Goal: Task Accomplishment & Management: Complete application form

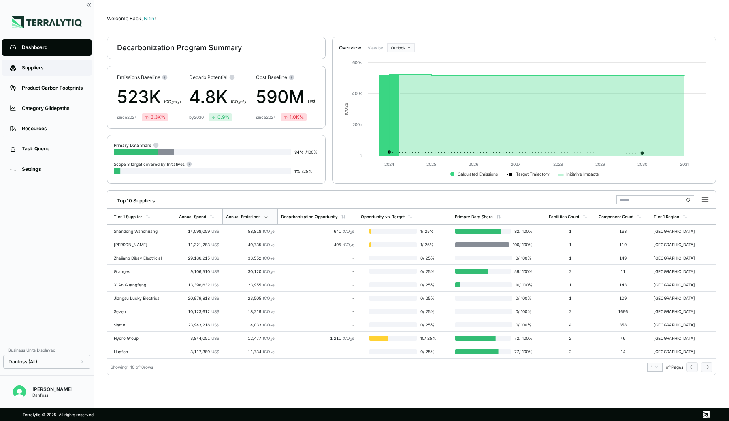
click at [38, 62] on link "Suppliers" at bounding box center [47, 68] width 90 height 16
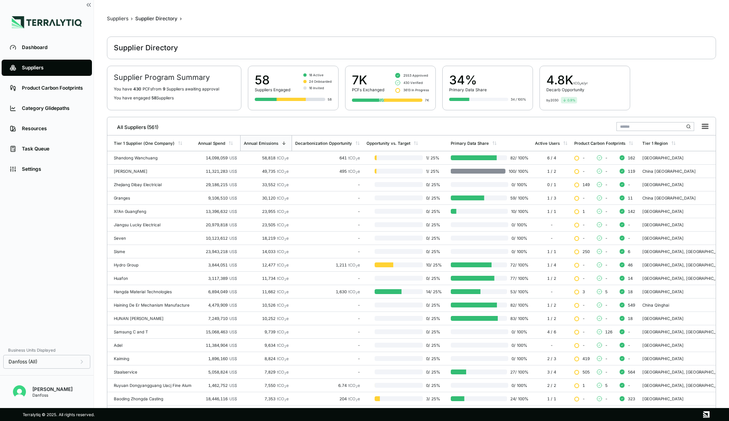
click at [655, 126] on input "text" at bounding box center [656, 126] width 78 height 9
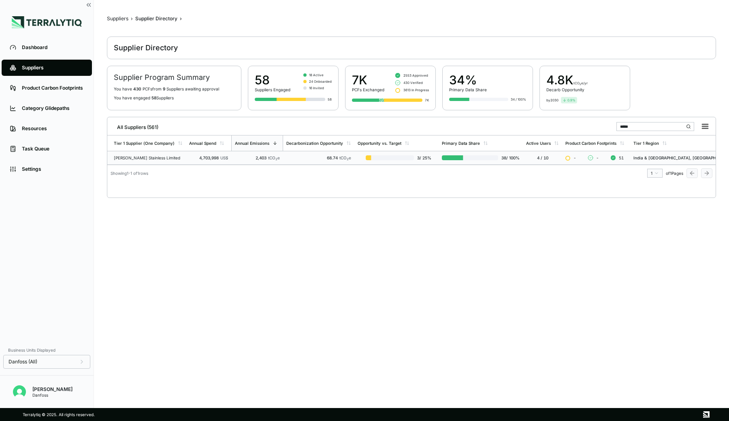
type input "*****"
click at [274, 155] on span "tCO 2 e" at bounding box center [274, 157] width 12 height 5
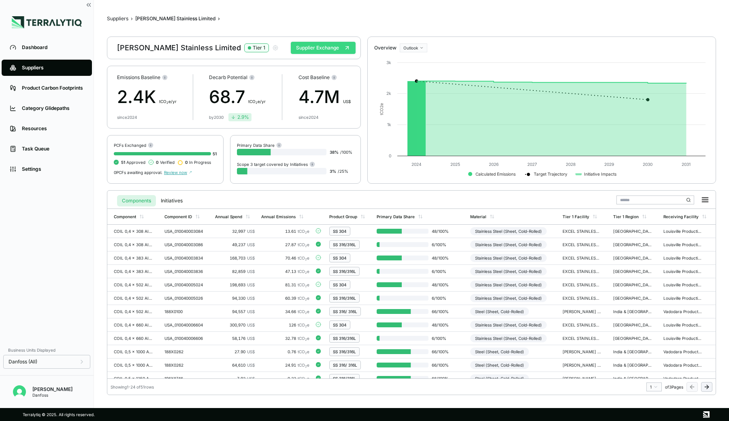
click at [316, 49] on button "Supplier Exchange" at bounding box center [323, 48] width 65 height 12
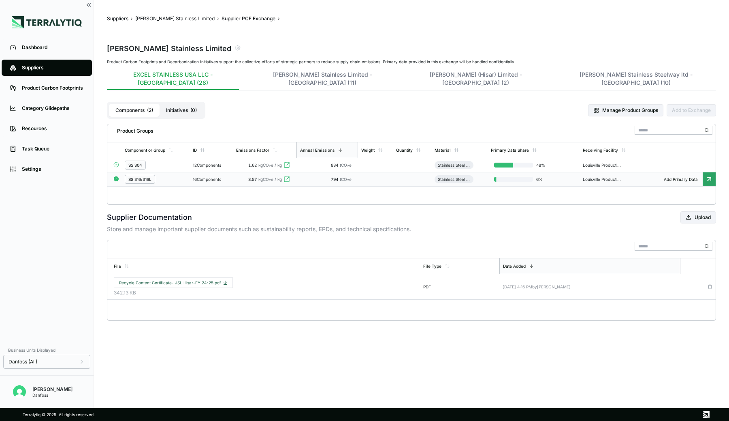
click at [188, 172] on td "SS 316/316L" at bounding box center [156, 179] width 68 height 14
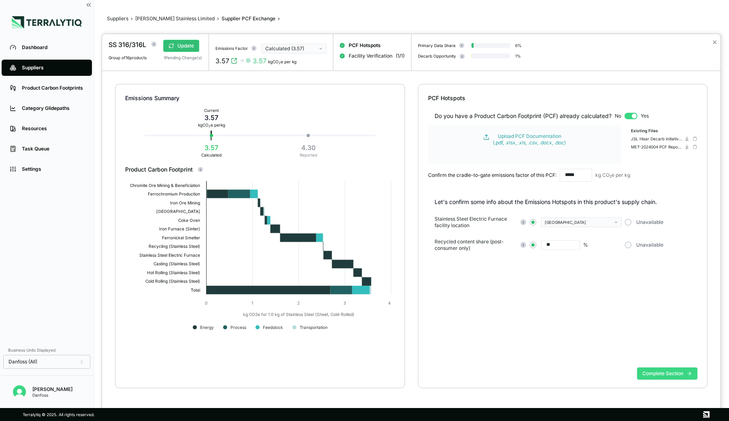
click at [653, 371] on button "Complete Section" at bounding box center [667, 373] width 60 height 12
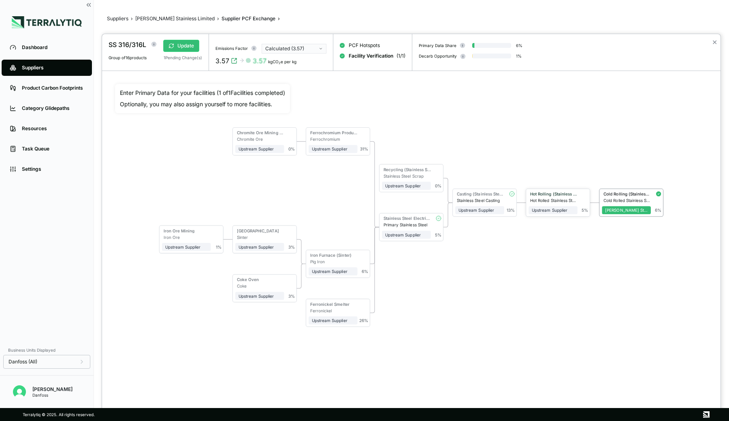
click at [553, 196] on div "Hot Rolling (Stainless Steel)" at bounding box center [553, 194] width 49 height 6
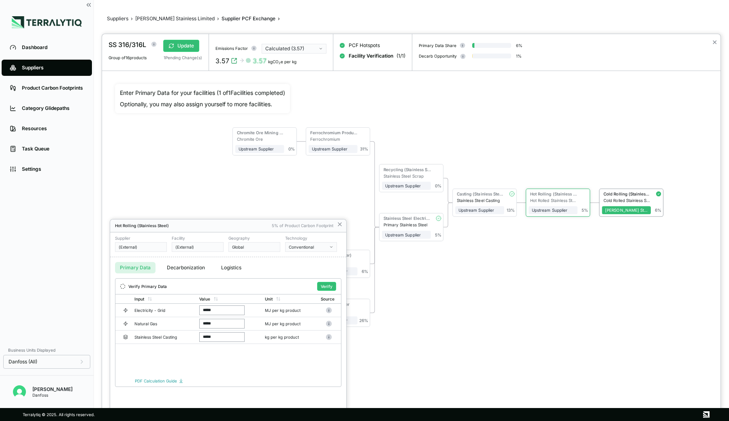
click at [550, 158] on div at bounding box center [411, 227] width 619 height 387
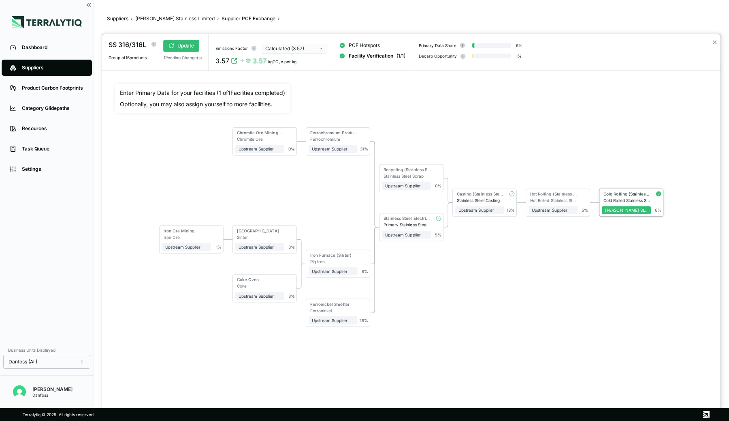
click at [628, 196] on div "Cold Rolling (Stainless Steel)" at bounding box center [626, 194] width 49 height 6
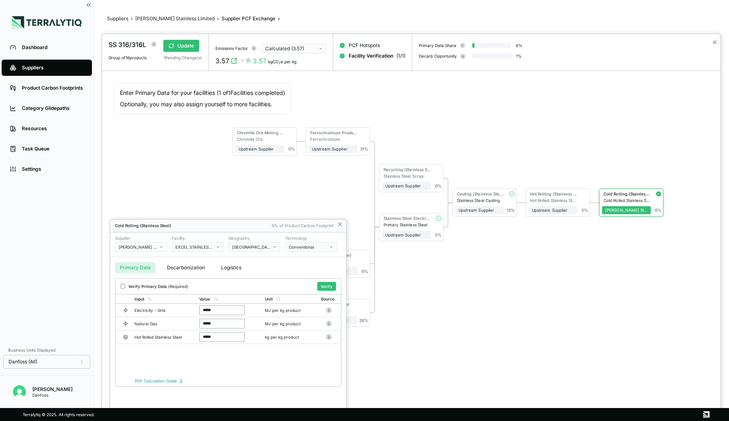
click at [571, 144] on div at bounding box center [411, 227] width 619 height 387
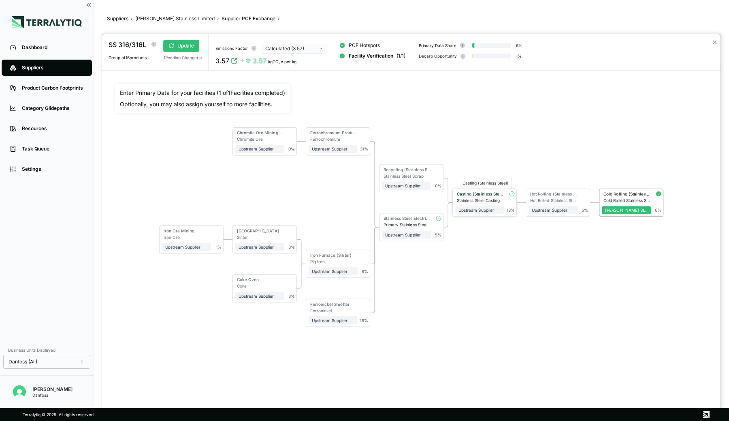
click at [474, 195] on div "Casting (Stainless Steel)" at bounding box center [480, 193] width 47 height 5
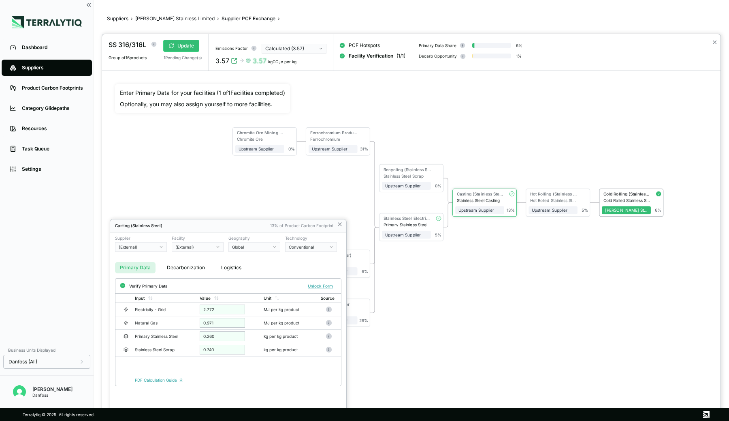
click at [476, 156] on div at bounding box center [411, 227] width 619 height 387
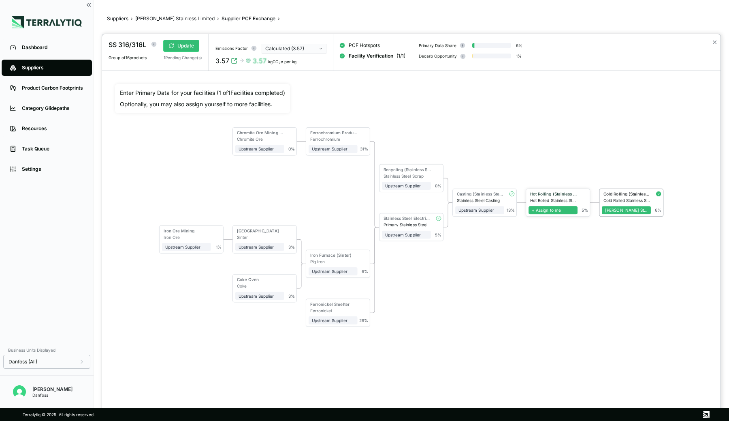
click at [559, 208] on span "+ Assign to me" at bounding box center [553, 210] width 49 height 8
click at [485, 210] on span "+ Assign to me" at bounding box center [480, 210] width 49 height 8
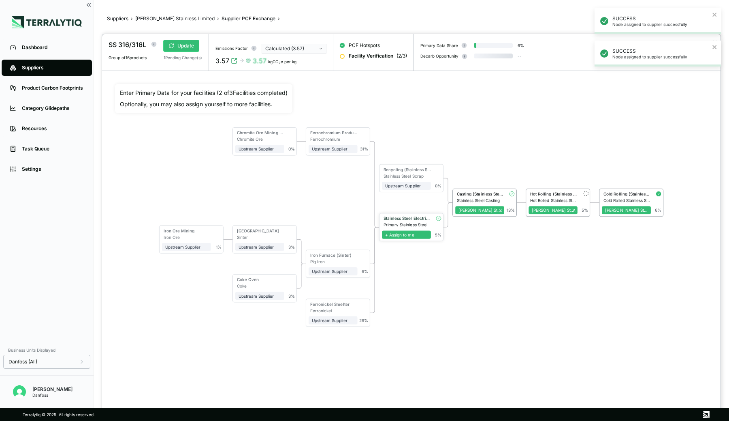
click at [412, 232] on span "+ Assign to me" at bounding box center [406, 234] width 49 height 8
click at [550, 195] on div "Hot Rolling (Stainless Steel)" at bounding box center [553, 193] width 47 height 5
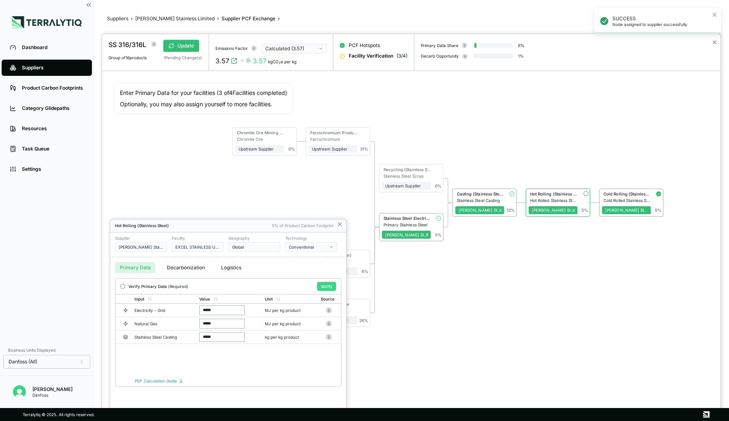
click at [327, 286] on button "Verify" at bounding box center [326, 286] width 19 height 9
click at [502, 255] on div at bounding box center [411, 227] width 619 height 387
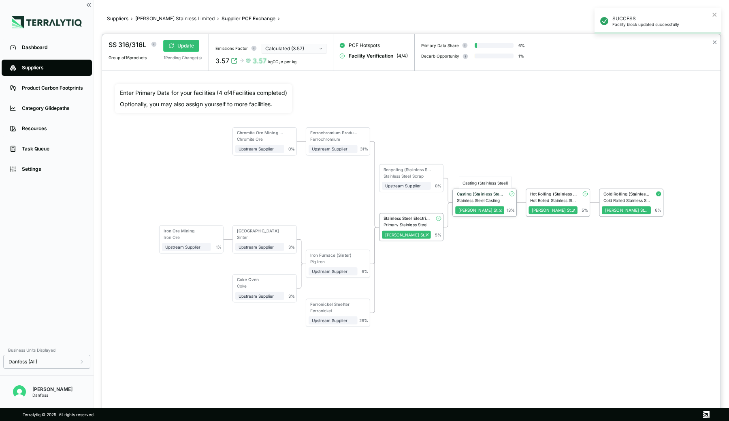
click at [486, 195] on div "Casting (Stainless Steel)" at bounding box center [480, 193] width 47 height 5
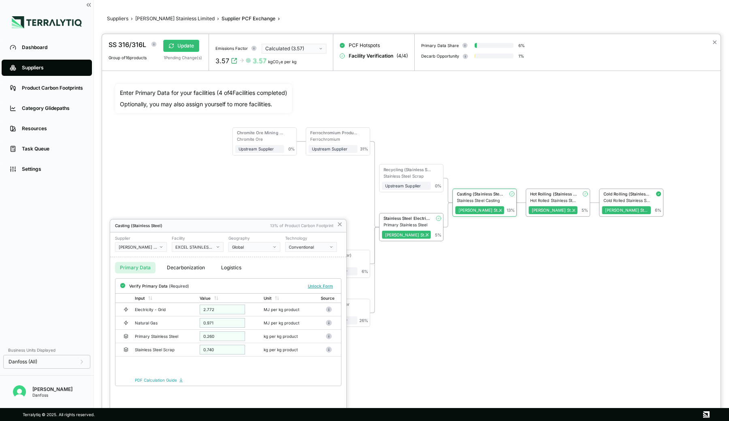
click at [271, 245] on div "Global" at bounding box center [251, 246] width 39 height 5
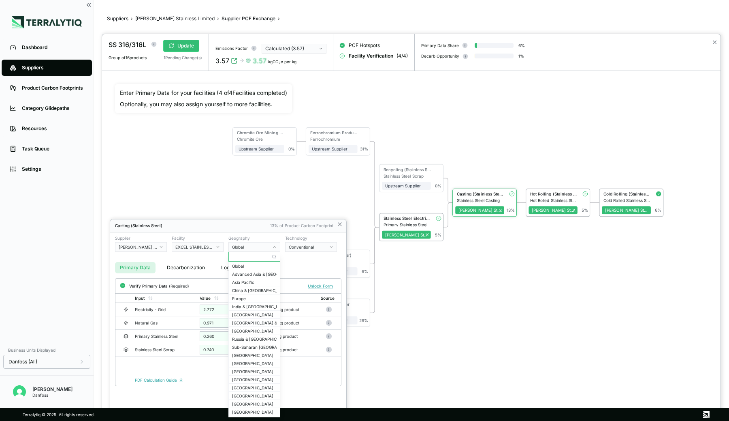
click at [252, 257] on input "text" at bounding box center [254, 257] width 51 height 10
type input "****"
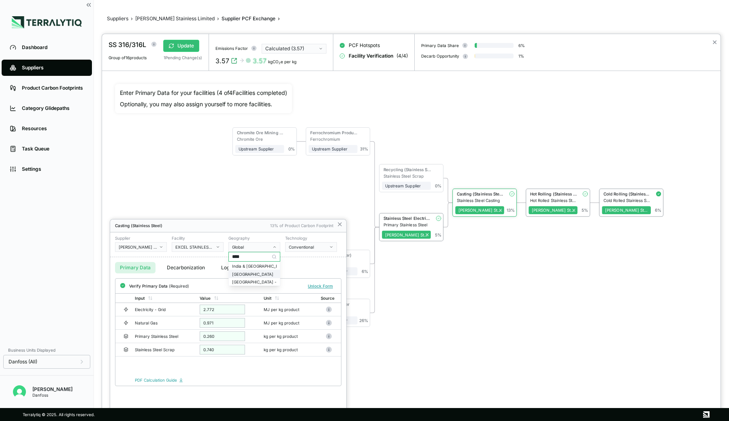
click at [237, 272] on div "[GEOGRAPHIC_DATA]" at bounding box center [254, 274] width 45 height 5
click at [324, 284] on button "Verify" at bounding box center [326, 286] width 19 height 9
click at [416, 218] on div at bounding box center [411, 227] width 619 height 387
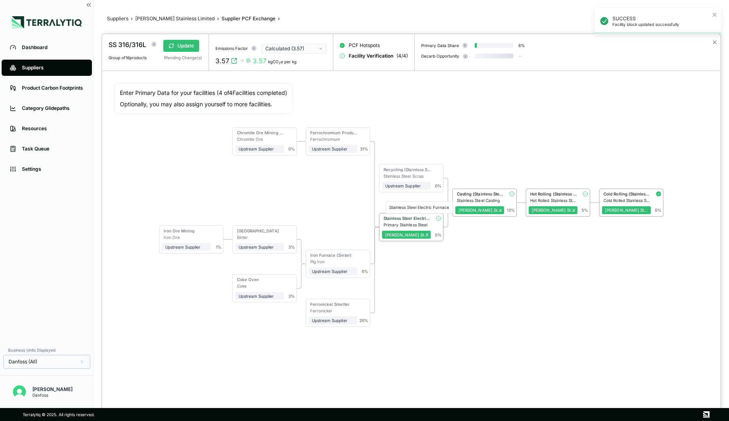
click at [403, 218] on div "Stainless Steel Electric Furnace" at bounding box center [407, 218] width 47 height 5
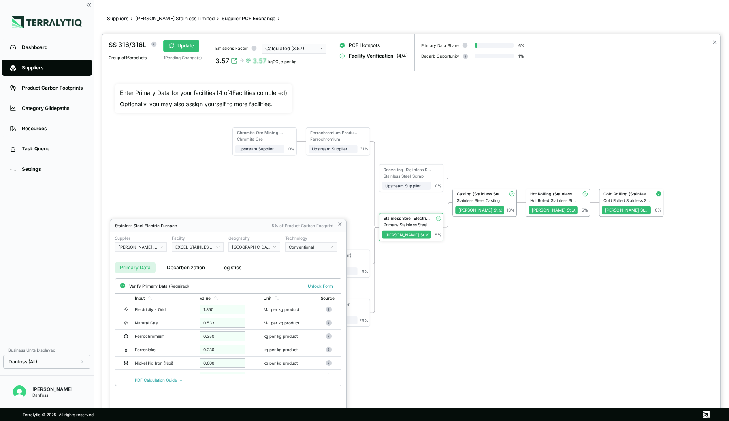
click at [184, 269] on button "Decarbonization" at bounding box center [186, 267] width 48 height 11
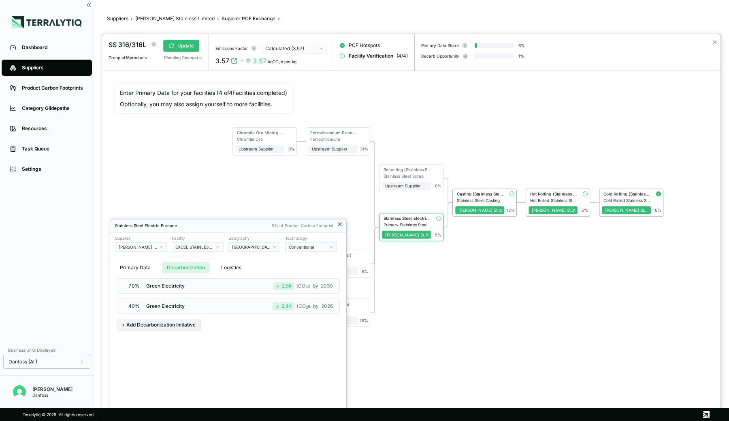
click at [339, 225] on icon at bounding box center [340, 224] width 6 height 6
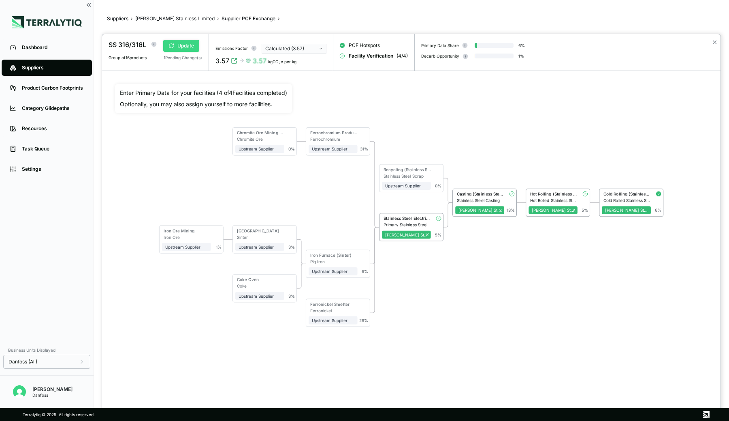
click at [182, 48] on button "Update" at bounding box center [181, 46] width 36 height 12
click at [715, 42] on button "✕" at bounding box center [714, 42] width 5 height 10
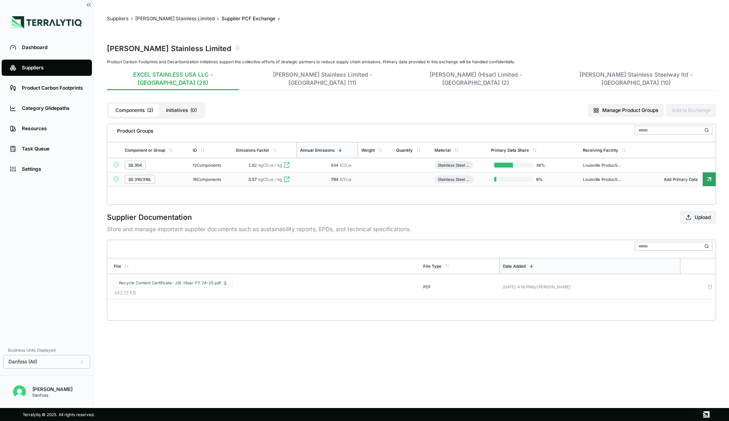
click at [216, 177] on div "16 Components" at bounding box center [211, 179] width 36 height 5
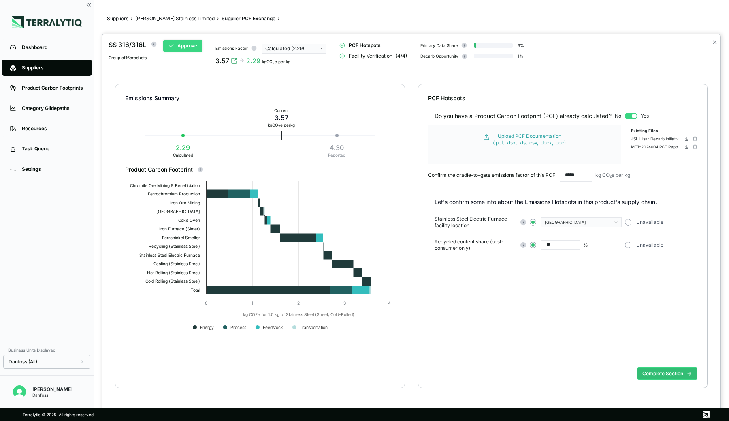
click at [191, 45] on button "Approve" at bounding box center [182, 46] width 39 height 12
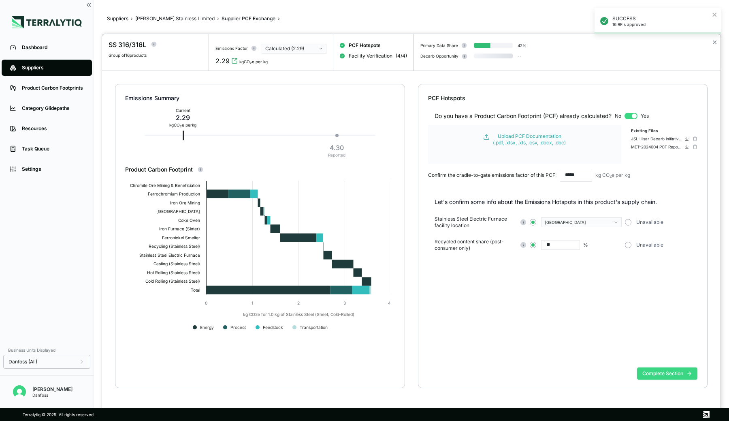
click at [664, 368] on button "Complete Section" at bounding box center [667, 373] width 60 height 12
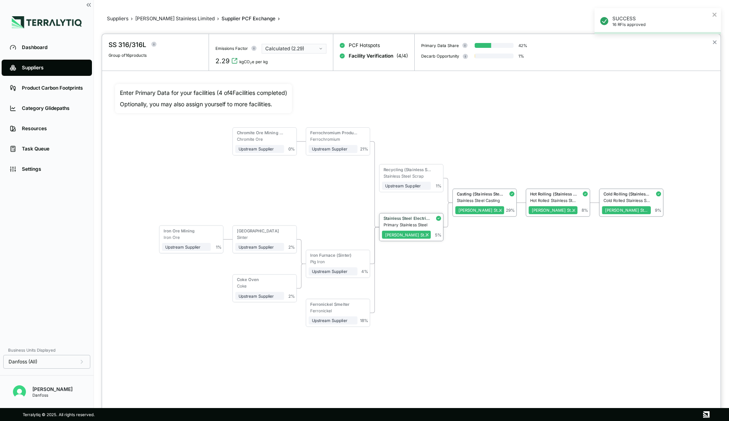
click at [413, 223] on div "Primary Stainless Steel" at bounding box center [407, 224] width 47 height 5
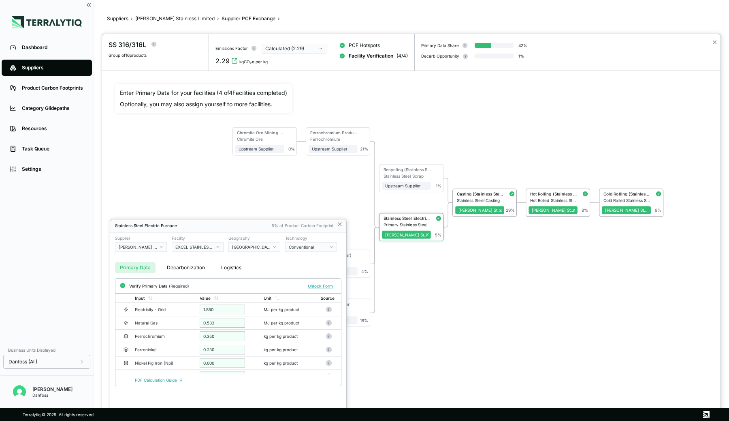
click at [450, 135] on div at bounding box center [411, 227] width 619 height 387
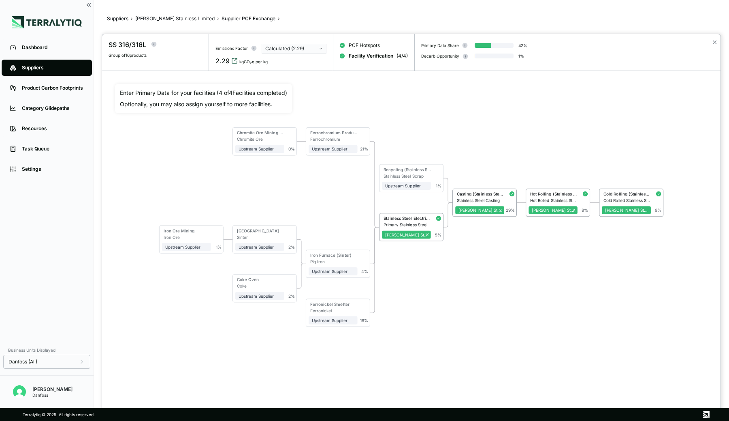
click at [234, 61] on icon "View audit trail" at bounding box center [234, 61] width 6 height 6
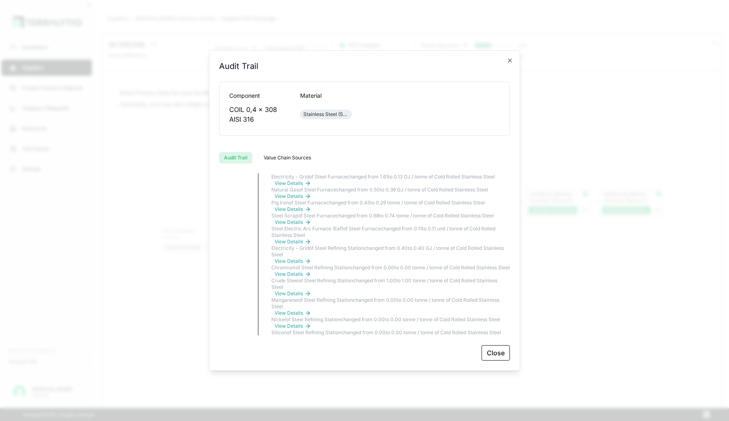
scroll to position [590, 0]
click at [508, 59] on icon "button" at bounding box center [510, 60] width 6 height 6
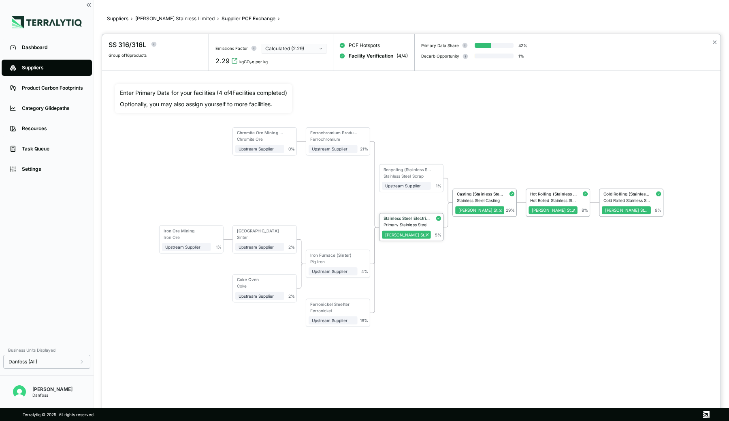
click at [419, 220] on div "Stainless Steel Electric Furnace" at bounding box center [406, 219] width 49 height 6
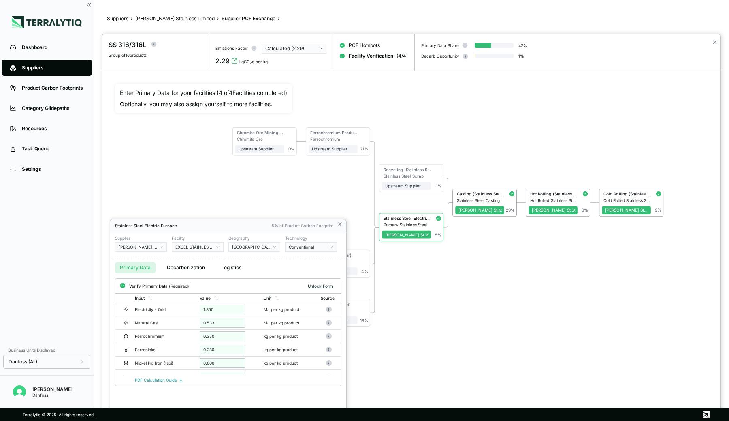
click at [325, 287] on button "Unlock Form" at bounding box center [321, 286] width 32 height 8
drag, startPoint x: 222, startPoint y: 310, endPoint x: 196, endPoint y: 310, distance: 26.7
drag, startPoint x: 232, startPoint y: 308, endPoint x: 195, endPoint y: 307, distance: 36.9
click at [195, 307] on tr "Electricity - Grid ***** MJ per kg product" at bounding box center [228, 310] width 226 height 13
type input "****"
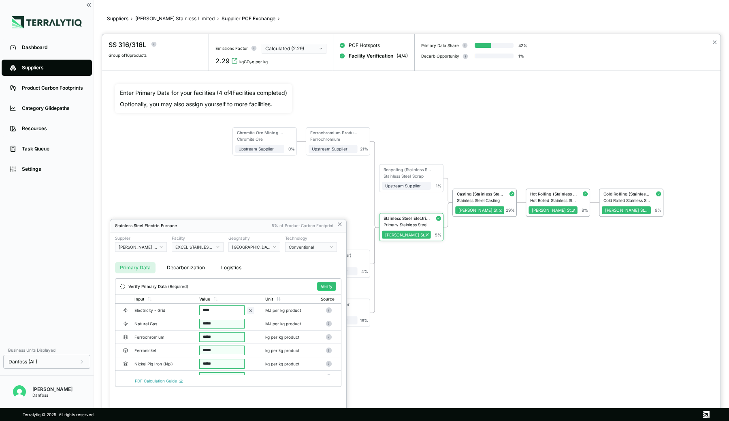
click at [392, 136] on div at bounding box center [411, 227] width 619 height 387
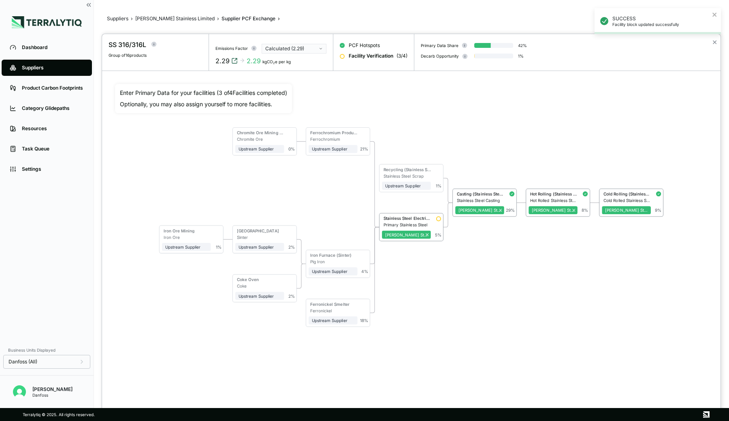
click at [236, 59] on icon "View audit trail" at bounding box center [234, 61] width 6 height 6
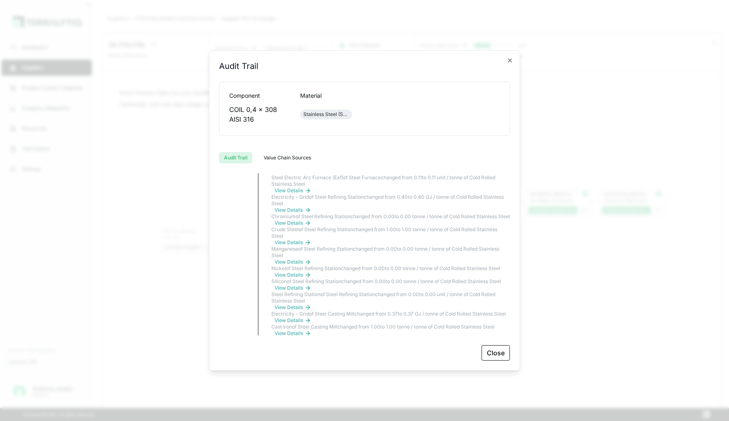
scroll to position [1089, 0]
click at [512, 60] on icon "button" at bounding box center [510, 60] width 6 height 6
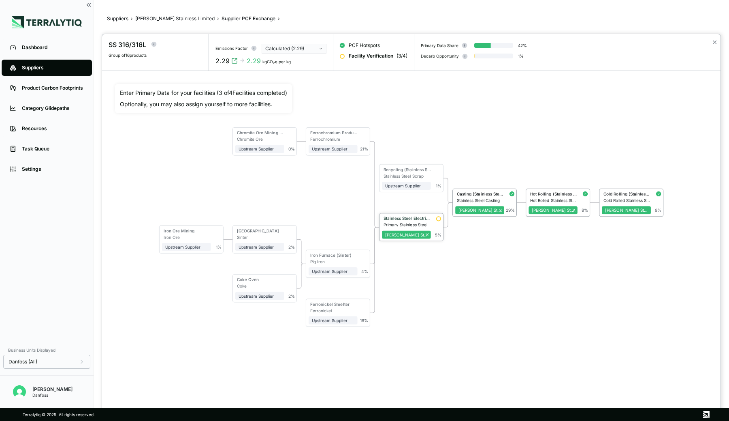
click at [414, 220] on div "Stainless Steel Electric Furnace" at bounding box center [407, 218] width 47 height 5
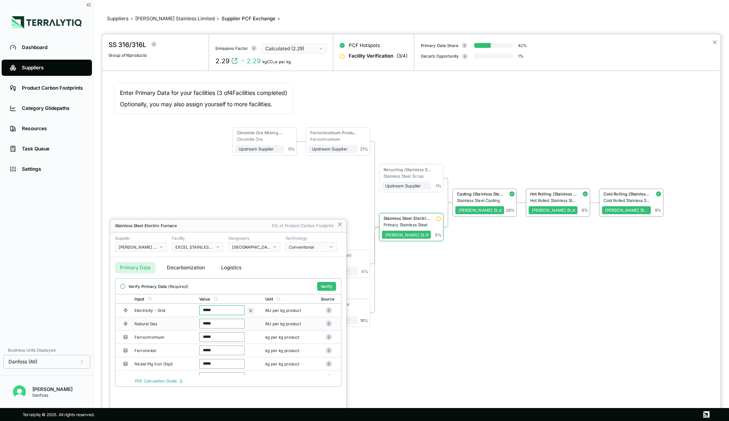
drag, startPoint x: 219, startPoint y: 323, endPoint x: 200, endPoint y: 323, distance: 19.5
click at [200, 323] on input "*****" at bounding box center [221, 324] width 45 height 10
type input "****"
click at [262, 386] on div "Stainless Steel Electric Furnace 5% of Product Carbon Footprint Supplier [PERSO…" at bounding box center [228, 319] width 236 height 201
click at [327, 284] on button "Verify" at bounding box center [326, 286] width 19 height 9
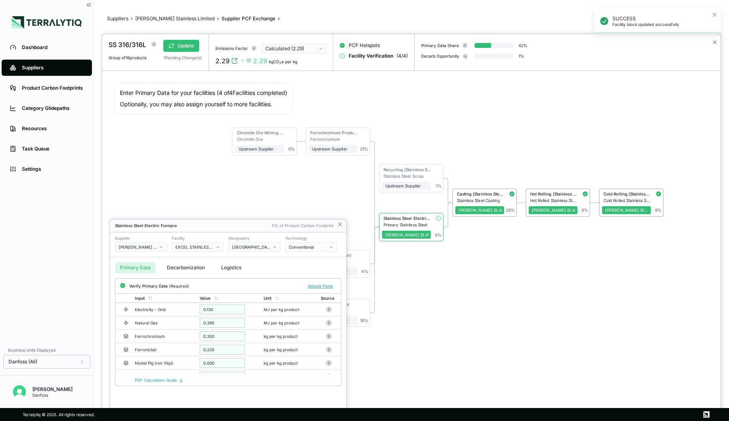
click at [468, 301] on div at bounding box center [411, 227] width 619 height 387
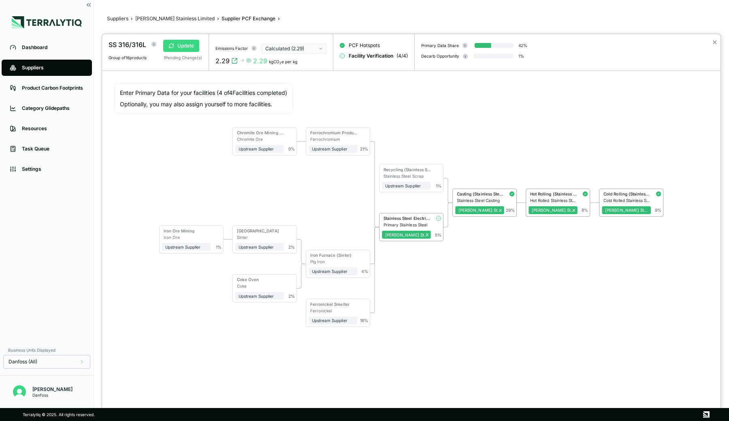
click at [191, 48] on button "Update" at bounding box center [181, 46] width 36 height 12
click at [715, 40] on button "✕" at bounding box center [714, 42] width 5 height 10
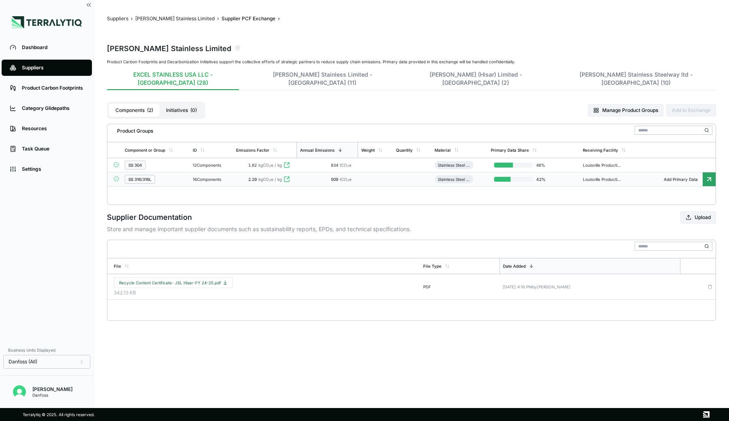
click at [229, 177] on div "16 Components" at bounding box center [211, 179] width 36 height 5
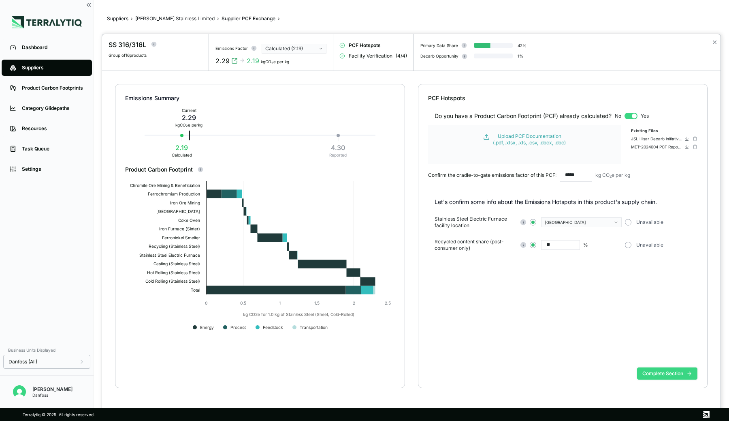
click at [652, 368] on button "Complete Section" at bounding box center [667, 373] width 60 height 12
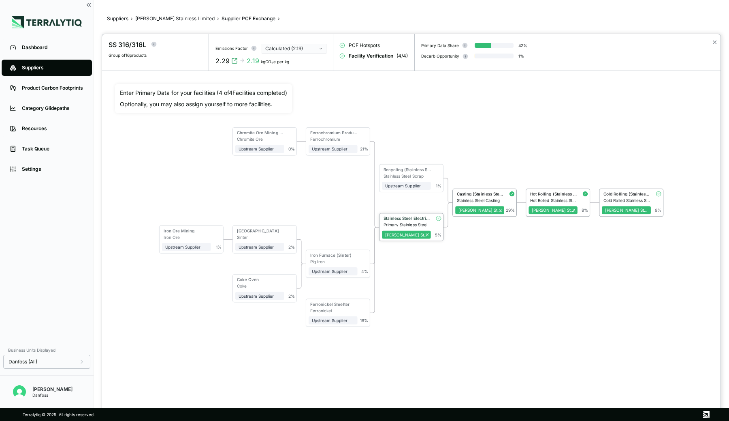
click at [397, 220] on div "Stainless Steel Electric Furnace" at bounding box center [406, 219] width 49 height 6
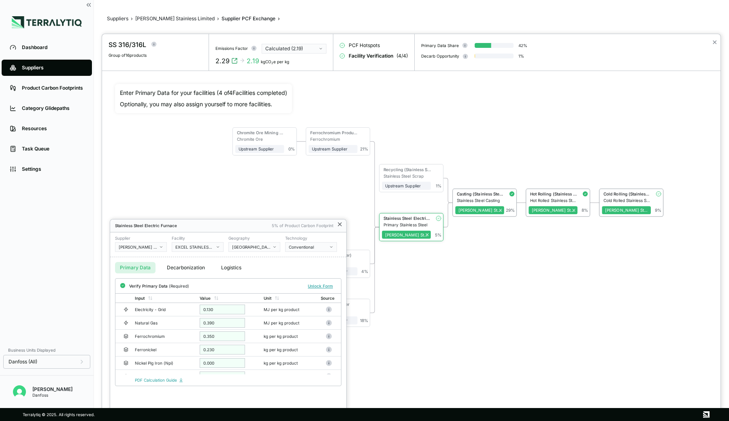
click at [338, 226] on icon at bounding box center [340, 224] width 6 height 6
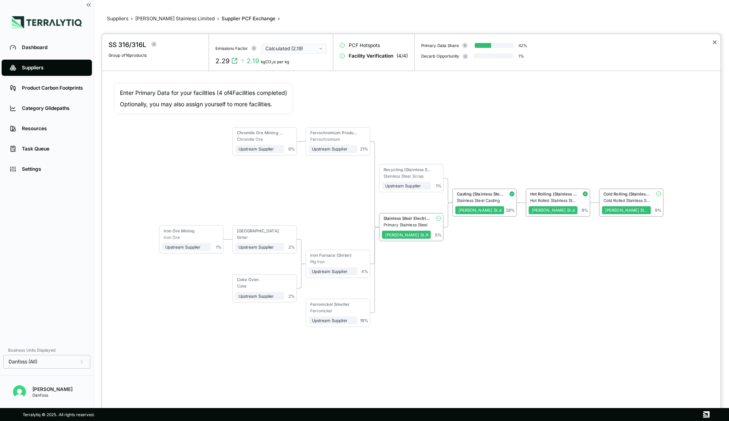
click at [714, 41] on button "✕" at bounding box center [714, 42] width 5 height 10
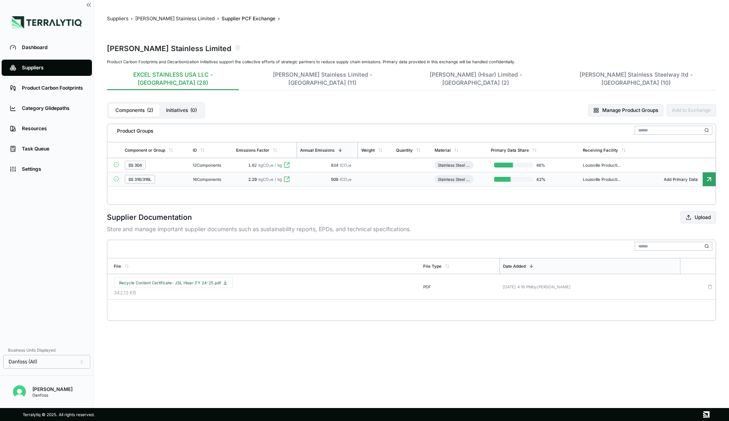
click at [168, 175] on div "SS 316/316L" at bounding box center [156, 179] width 62 height 9
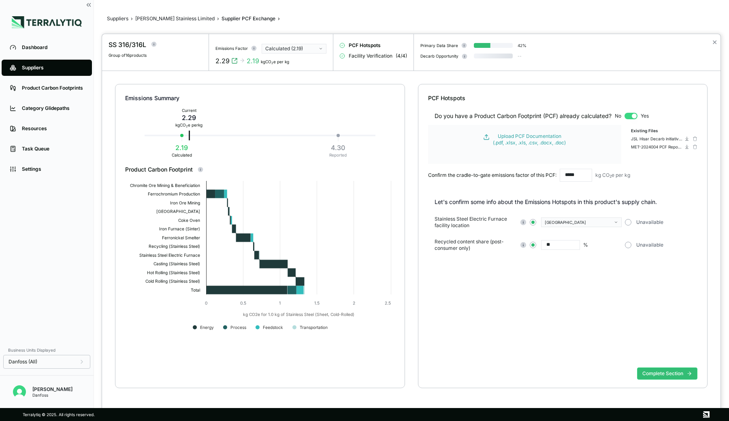
click at [184, 48] on div at bounding box center [179, 45] width 45 height 10
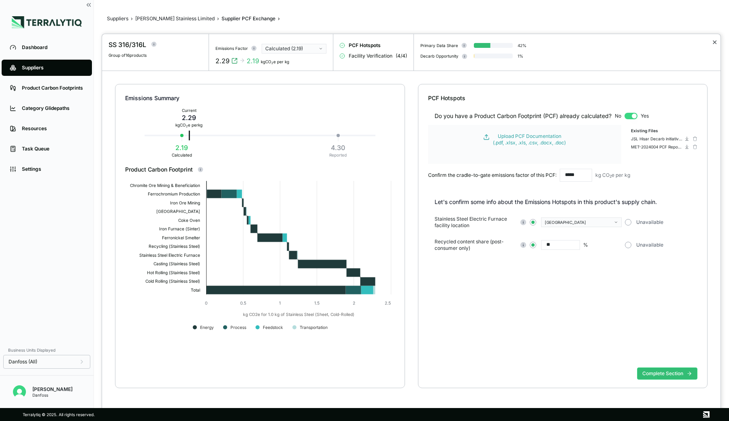
click at [714, 43] on button "✕" at bounding box center [714, 42] width 5 height 10
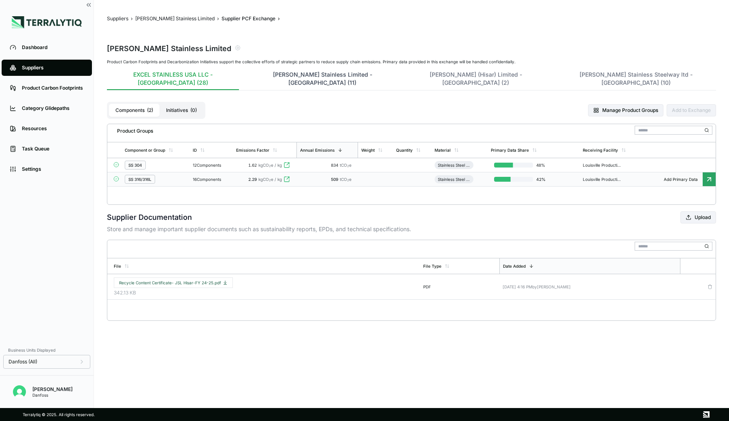
click at [249, 77] on button "[PERSON_NAME] Stainless Limited - [GEOGRAPHIC_DATA] (11)" at bounding box center [323, 80] width 148 height 19
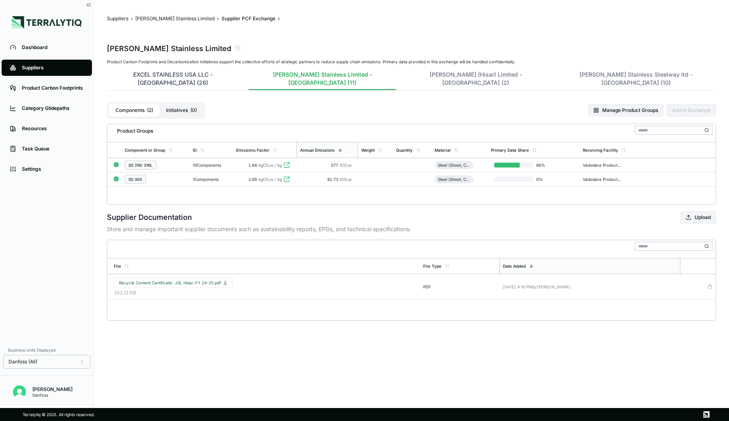
click at [187, 75] on button "EXCEL STAINLESS USA LLC - [GEOGRAPHIC_DATA] (28)" at bounding box center [173, 80] width 132 height 19
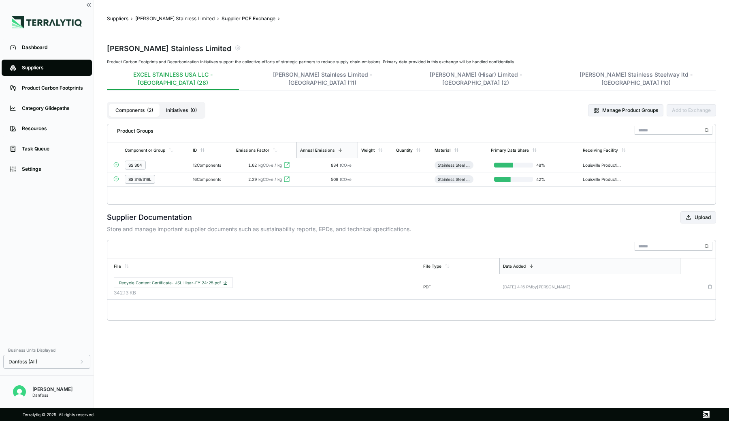
click at [171, 160] on div "SS 304" at bounding box center [156, 164] width 62 height 9
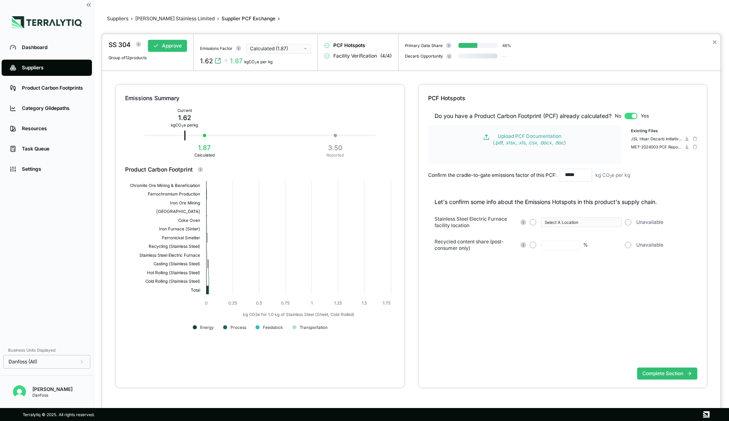
type input "**"
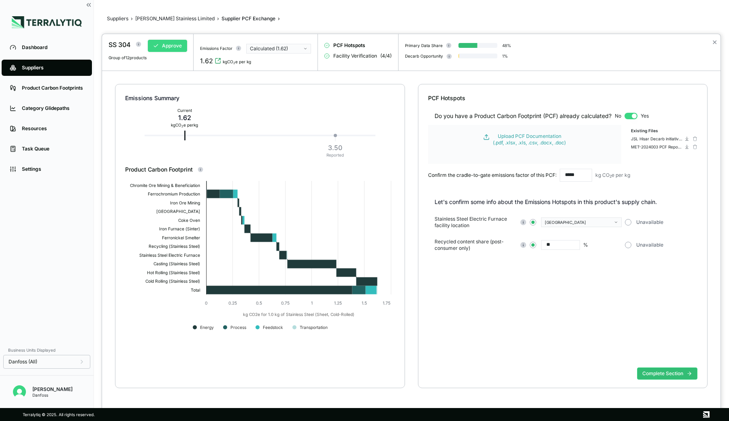
click at [171, 44] on button "Approve" at bounding box center [167, 46] width 39 height 12
click at [652, 372] on button "Complete Section" at bounding box center [667, 373] width 60 height 12
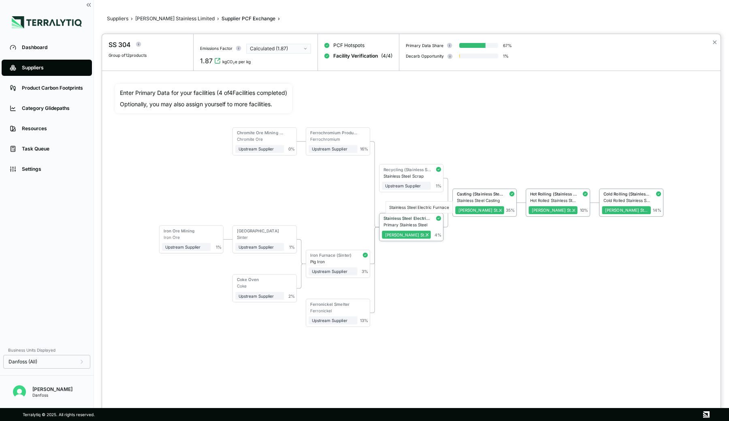
click at [405, 218] on div "Stainless Steel Electric Furnace" at bounding box center [407, 218] width 47 height 5
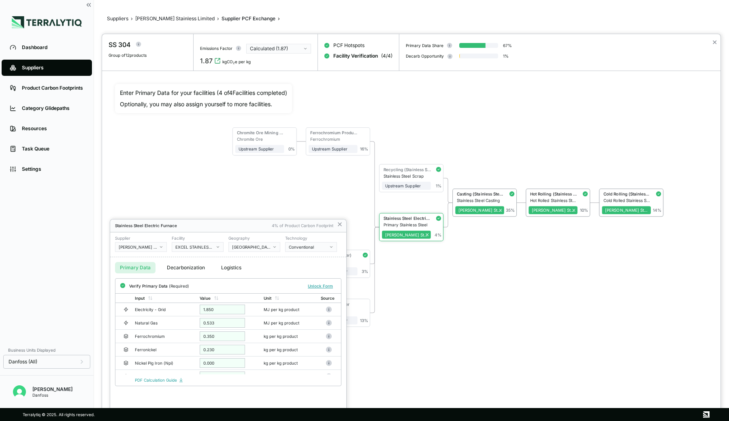
click at [295, 194] on div at bounding box center [411, 227] width 619 height 387
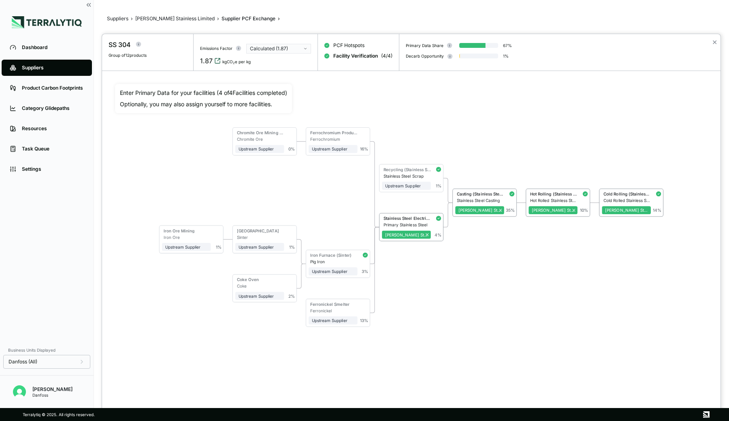
click at [216, 60] on icon "View audit trail" at bounding box center [217, 61] width 6 height 6
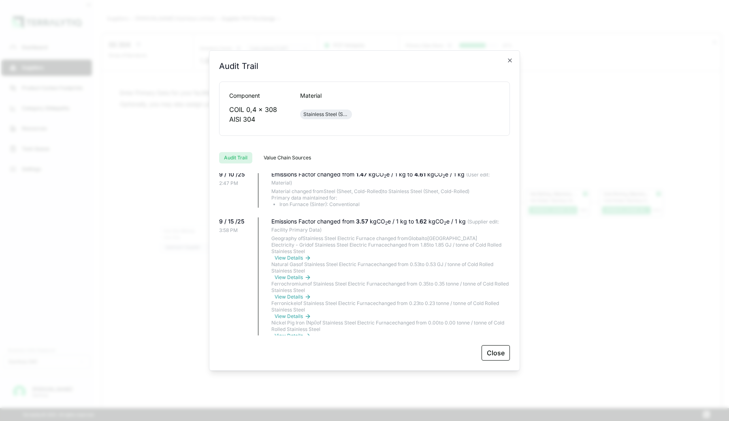
scroll to position [2022, 0]
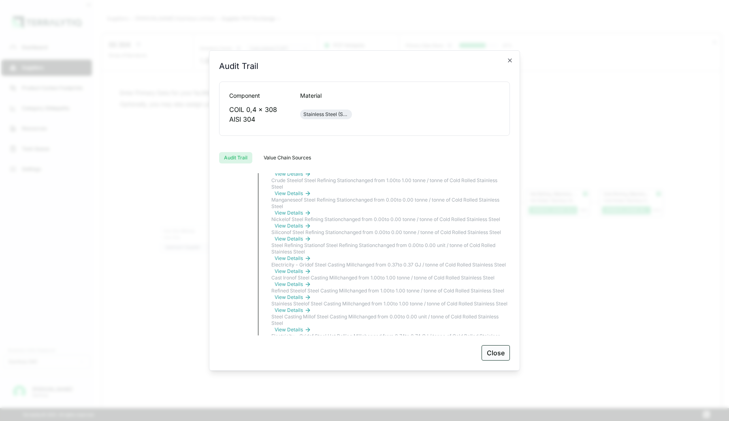
click at [504, 356] on button "Close" at bounding box center [496, 352] width 28 height 15
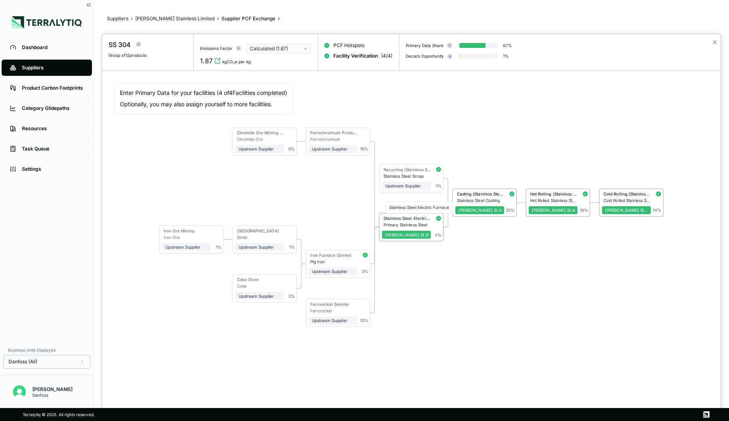
click at [426, 218] on div "Stainless Steel Electric Furnace" at bounding box center [407, 218] width 47 height 5
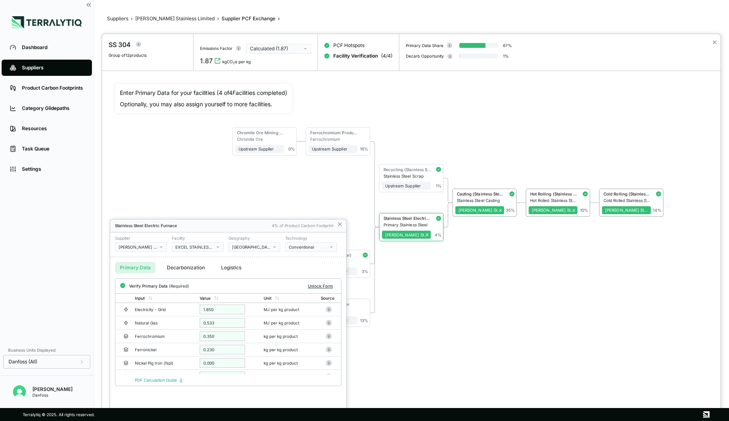
click at [312, 285] on button "Unlock Form" at bounding box center [321, 286] width 32 height 8
drag, startPoint x: 219, startPoint y: 310, endPoint x: 193, endPoint y: 310, distance: 25.9
click at [193, 310] on tr "Electricity - Grid ***** MJ per kg product" at bounding box center [228, 310] width 226 height 13
click at [215, 310] on input "*****" at bounding box center [221, 310] width 45 height 10
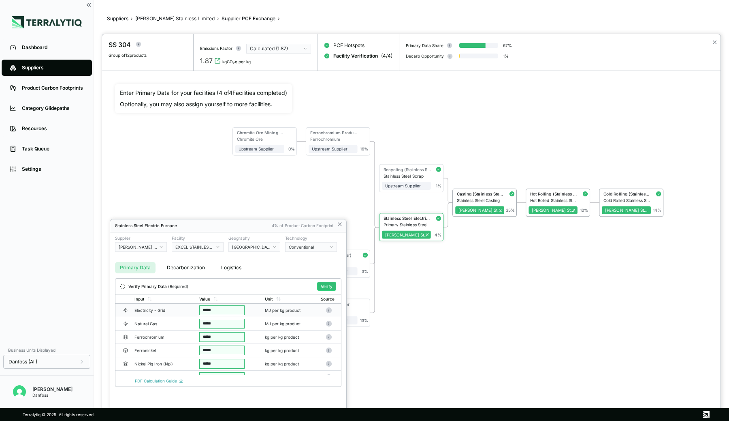
type input "*"
click at [223, 308] on input "*****" at bounding box center [221, 310] width 45 height 10
type input "*"
type input "****"
click at [231, 320] on input "*****" at bounding box center [221, 324] width 45 height 10
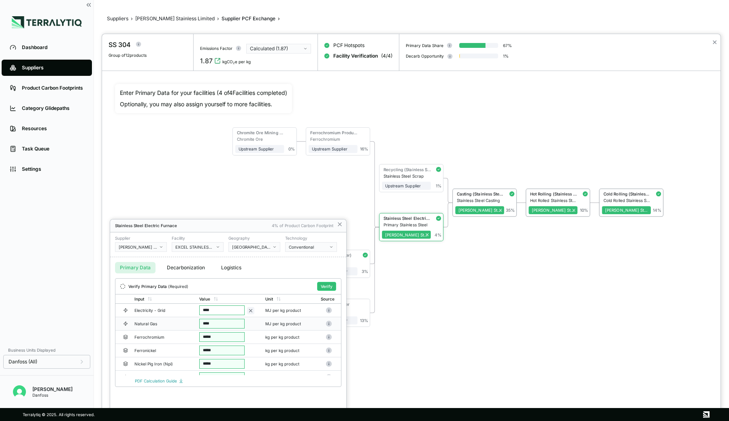
type input "***"
click at [271, 387] on div "Stainless Steel Electric Furnace 4% of Product Carbon Footprint Supplier [PERSO…" at bounding box center [228, 319] width 236 height 201
click at [328, 285] on button "Verify" at bounding box center [326, 286] width 19 height 9
click at [340, 222] on icon at bounding box center [340, 224] width 6 height 6
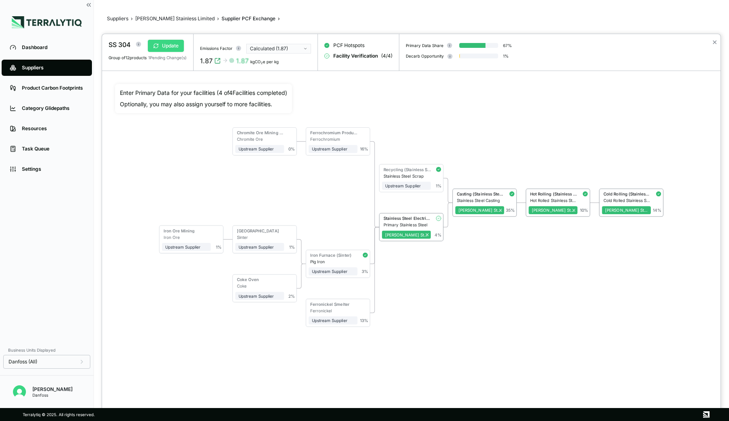
click at [178, 46] on button "Update" at bounding box center [166, 46] width 36 height 12
click at [715, 42] on button "✕" at bounding box center [714, 42] width 5 height 10
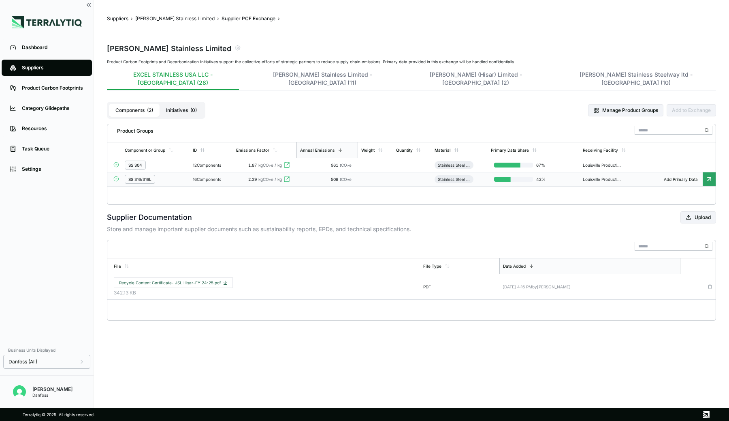
click at [198, 172] on td "16 Components" at bounding box center [211, 179] width 43 height 14
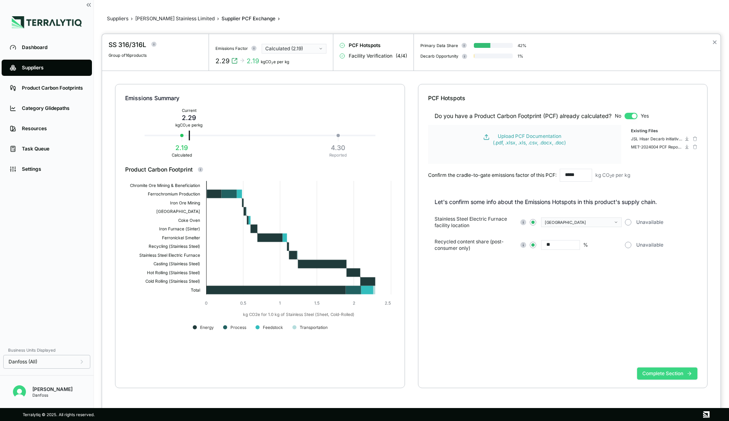
click at [649, 374] on button "Complete Section" at bounding box center [667, 373] width 60 height 12
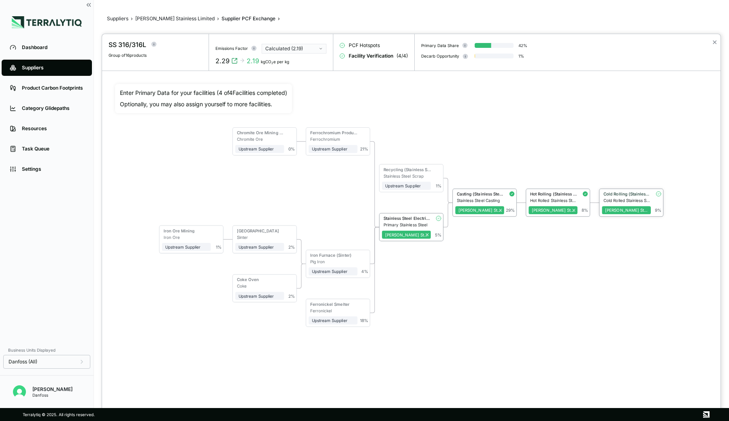
click at [629, 193] on div "Cold Rolling (Stainless Steel)" at bounding box center [627, 193] width 47 height 5
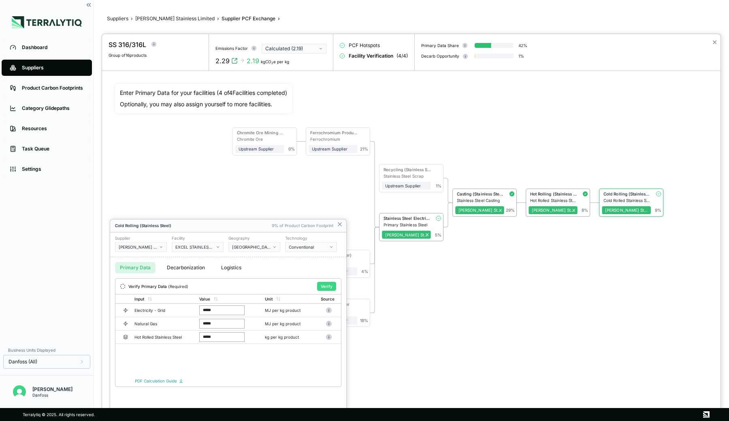
click at [323, 286] on button "Verify" at bounding box center [326, 286] width 19 height 9
click at [340, 222] on icon at bounding box center [340, 224] width 6 height 6
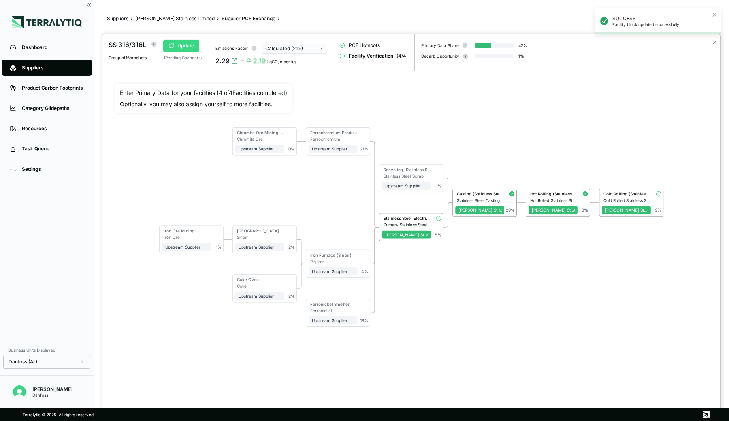
click at [175, 45] on button "Update" at bounding box center [181, 46] width 36 height 12
click at [716, 40] on button "✕" at bounding box center [714, 42] width 5 height 10
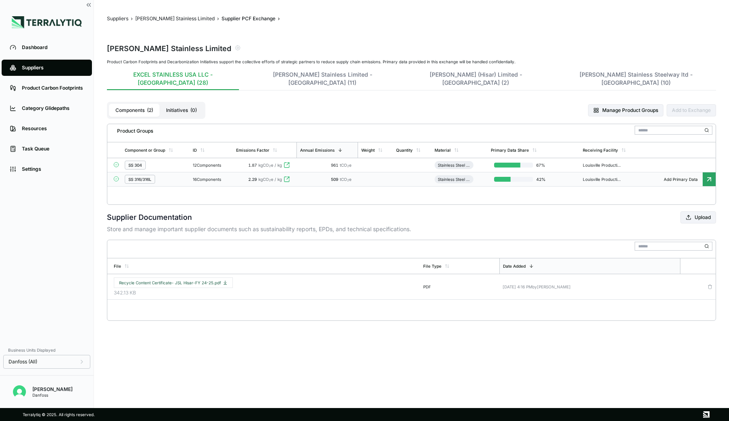
click at [170, 175] on div "SS 316/316L" at bounding box center [156, 179] width 62 height 9
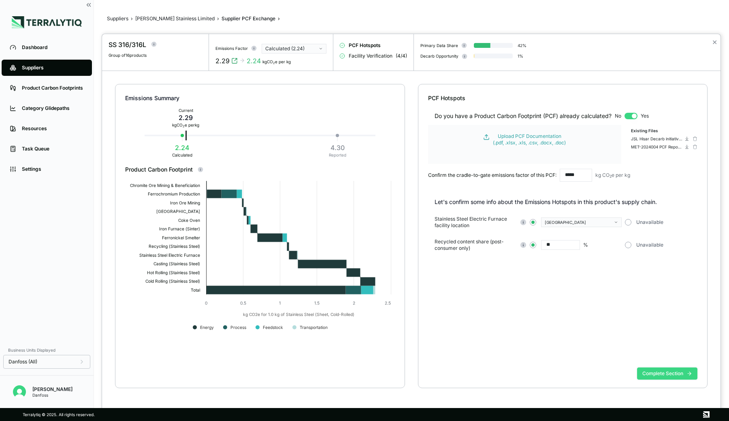
click at [684, 370] on button "Complete Section" at bounding box center [667, 373] width 60 height 12
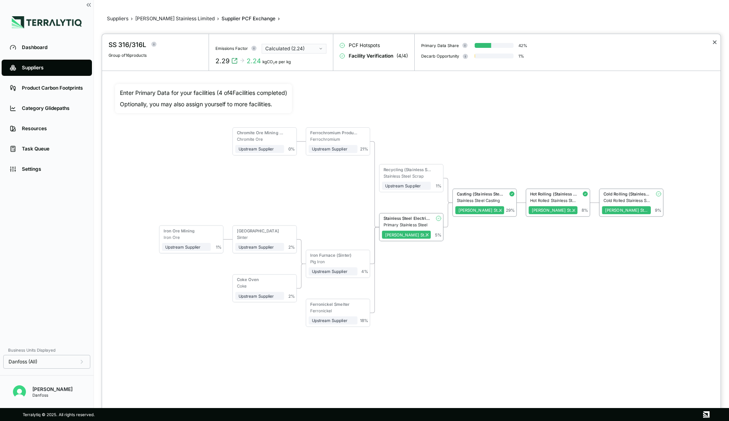
click at [714, 39] on button "✕" at bounding box center [714, 42] width 5 height 10
